Goal: Obtain resource: Obtain resource

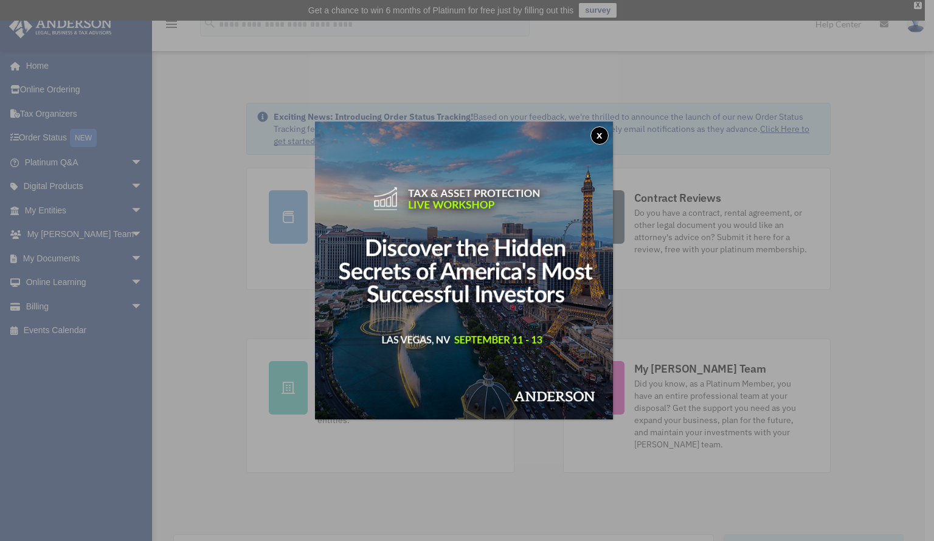
click at [603, 139] on button "x" at bounding box center [599, 135] width 18 height 18
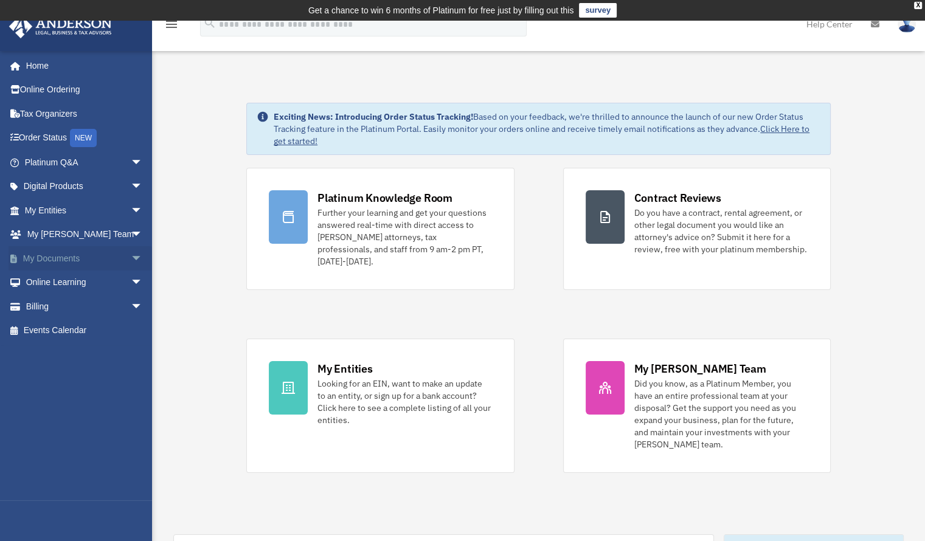
click at [131, 249] on span "arrow_drop_down" at bounding box center [143, 258] width 24 height 25
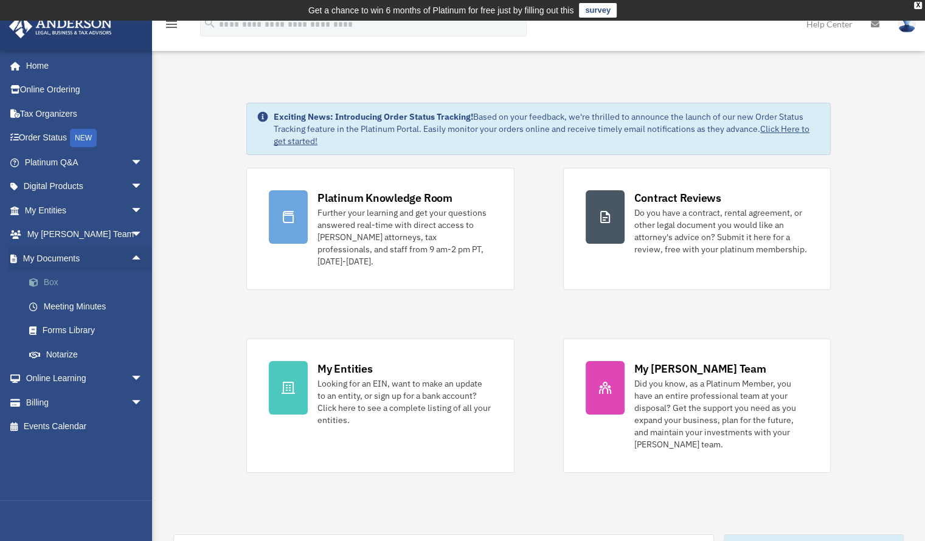
click at [64, 278] on link "Box" at bounding box center [89, 283] width 144 height 24
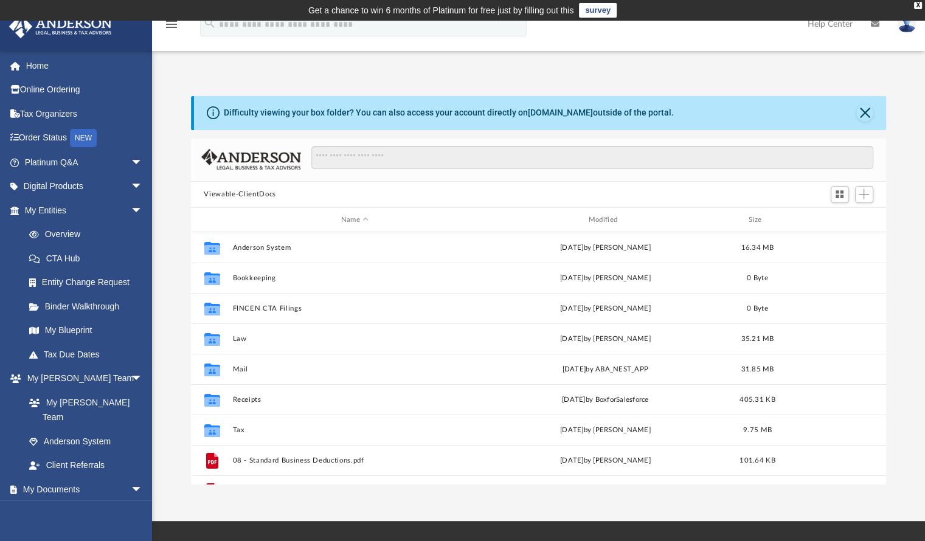
scroll to position [267, 686]
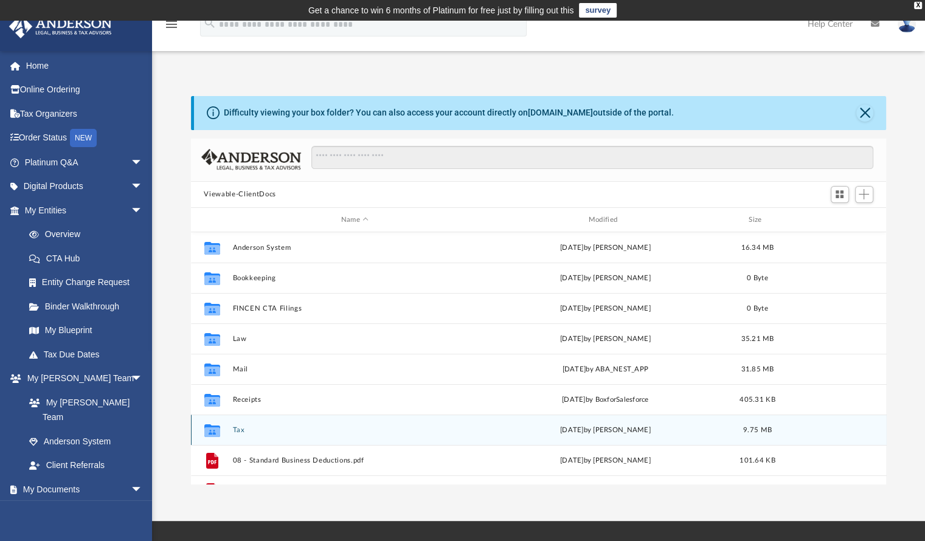
click at [242, 432] on button "Tax" at bounding box center [354, 430] width 245 height 8
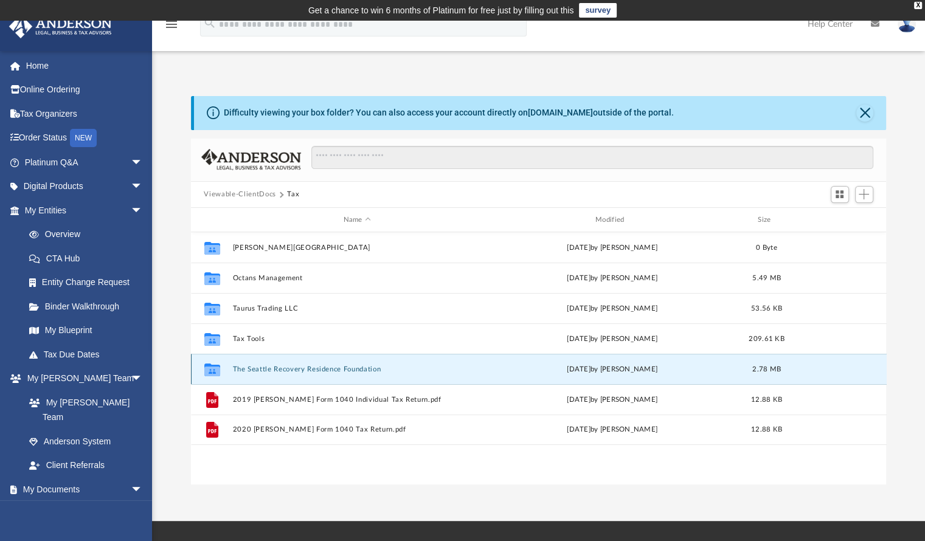
click at [265, 370] on button "The Seattle Recovery Residence Foundation" at bounding box center [356, 369] width 249 height 8
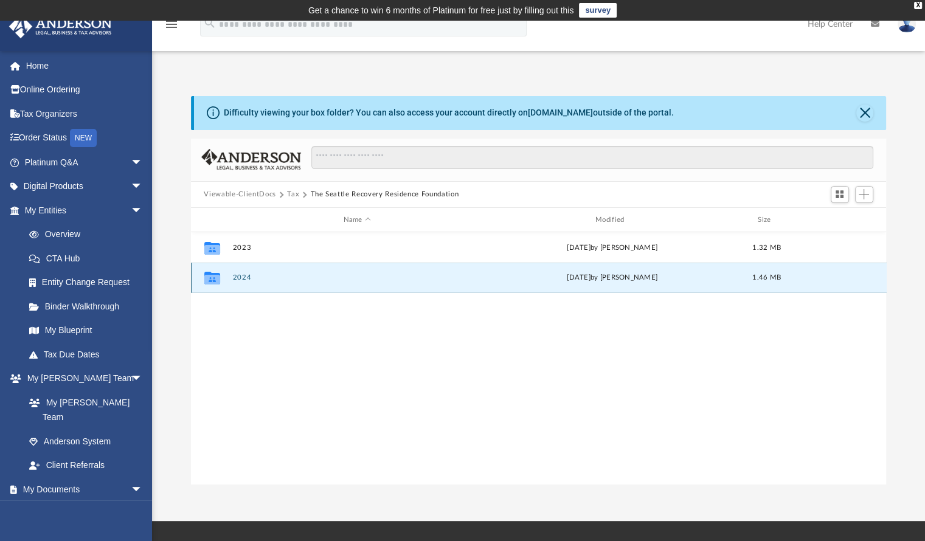
click at [241, 278] on button "2024" at bounding box center [356, 278] width 249 height 8
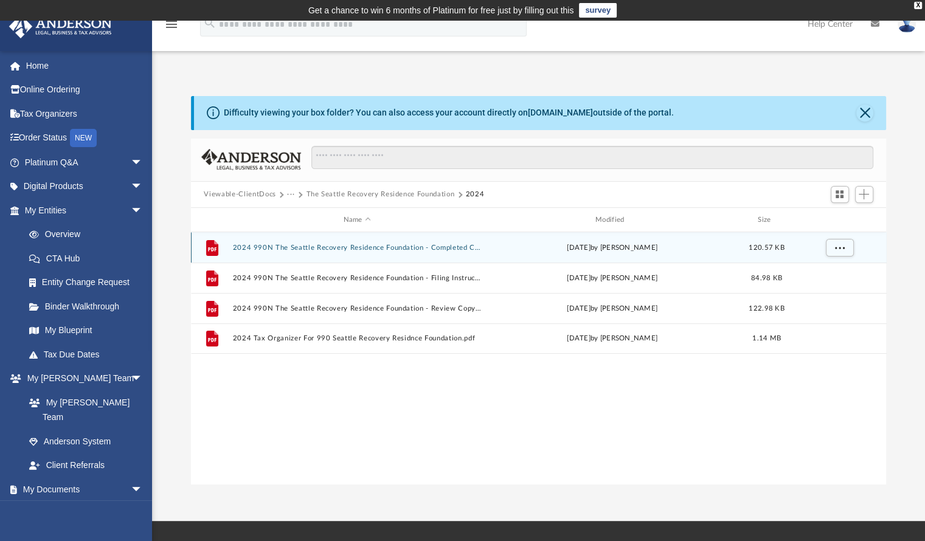
click at [385, 243] on div "File 2024 990N The Seattle Recovery Residence Foundation - Completed Copy.pdf F…" at bounding box center [539, 247] width 696 height 30
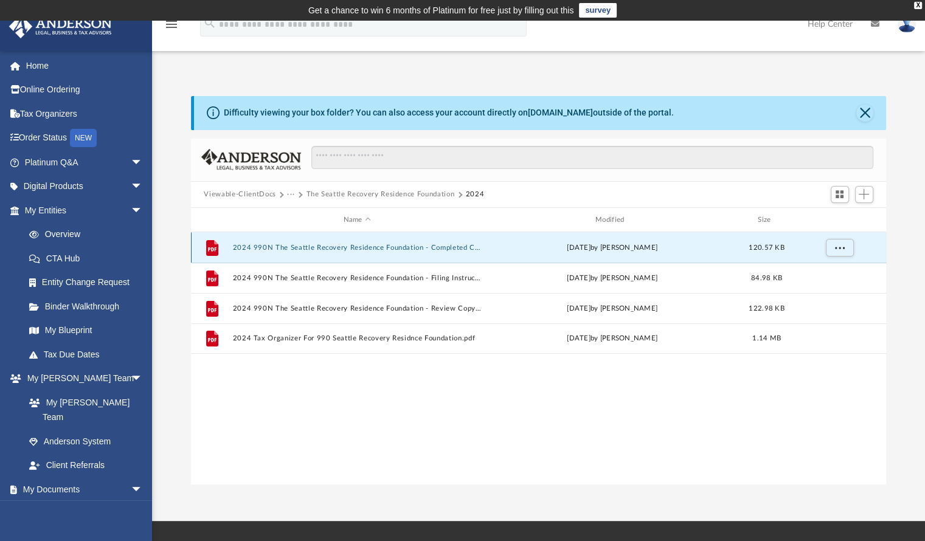
click at [402, 245] on button "2024 990N The Seattle Recovery Residence Foundation - Completed Copy.pdf" at bounding box center [356, 248] width 249 height 8
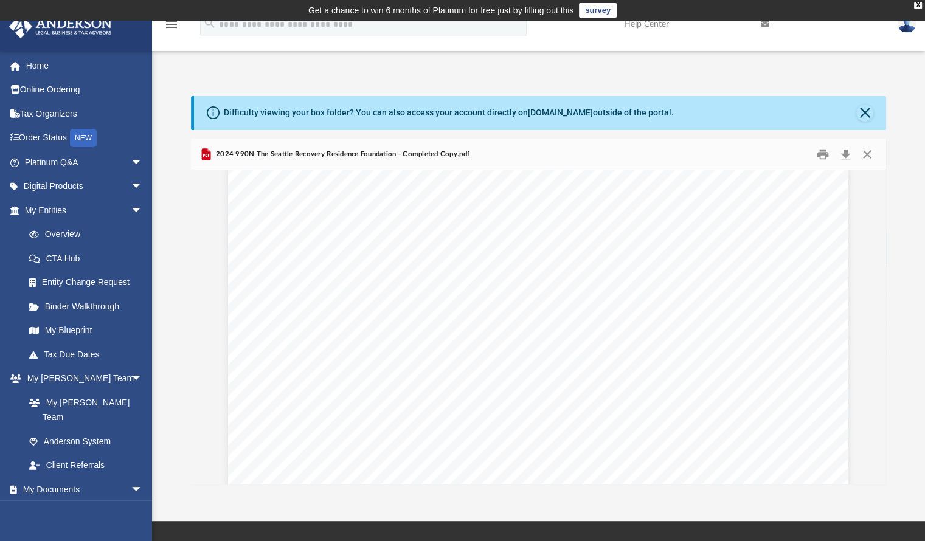
scroll to position [4610, 0]
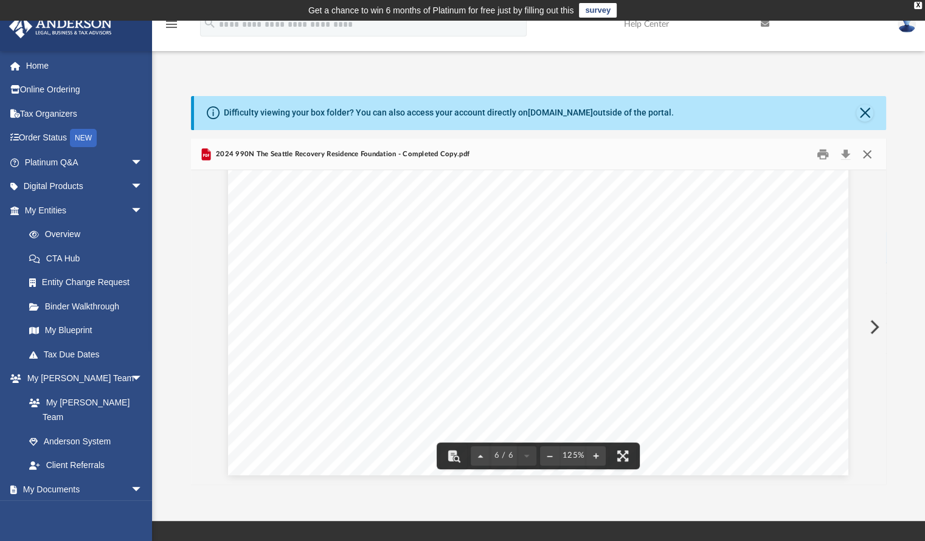
click at [871, 156] on button "Close" at bounding box center [867, 154] width 22 height 19
